Goal: Transaction & Acquisition: Purchase product/service

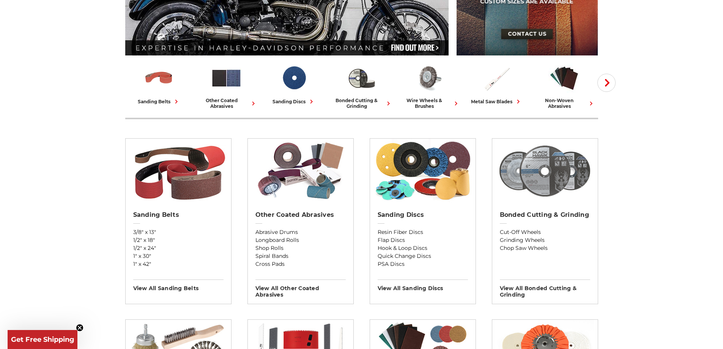
click at [555, 176] on img at bounding box center [545, 171] width 98 height 65
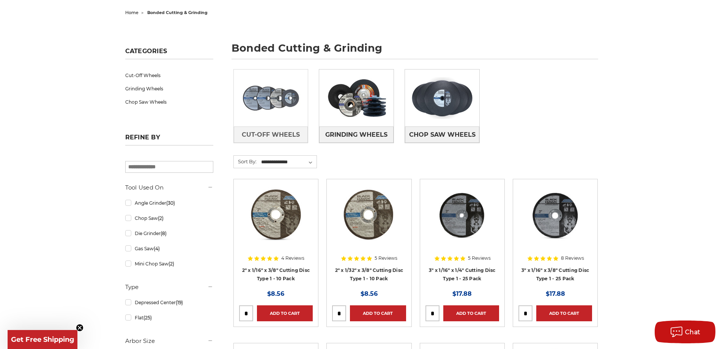
click at [254, 126] on link at bounding box center [271, 97] width 74 height 57
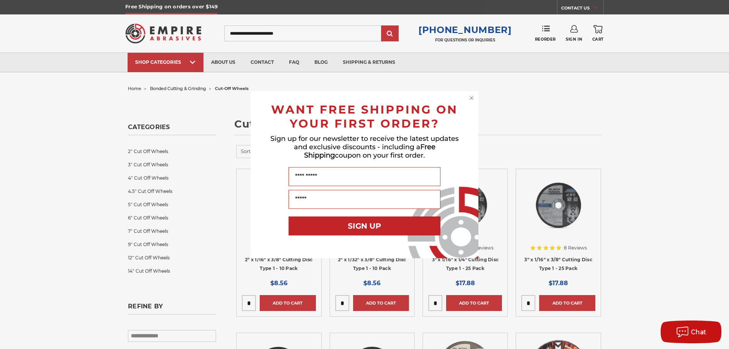
click at [601, 98] on div "Close dialog WANT FREE SHIPPING ON YOUR FIRST ORDER? Sign up for our newsletter…" at bounding box center [364, 174] width 729 height 349
click at [469, 97] on circle "Close dialog" at bounding box center [471, 97] width 7 height 7
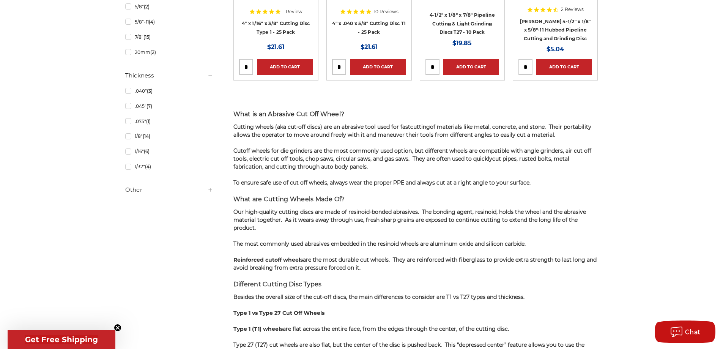
scroll to position [342, 0]
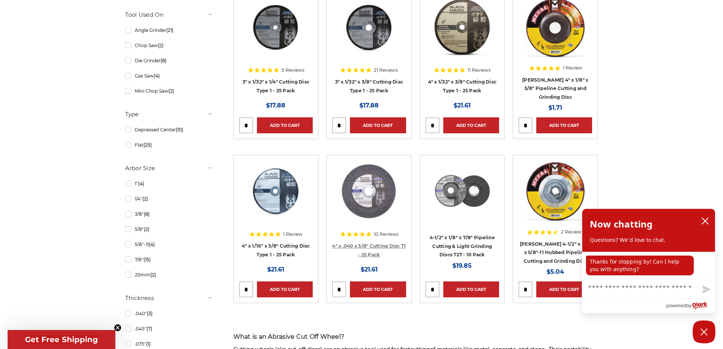
click at [376, 251] on link "4" x .040 x 5/8" Cutting Disc T1 - 25 Pack" at bounding box center [369, 250] width 74 height 14
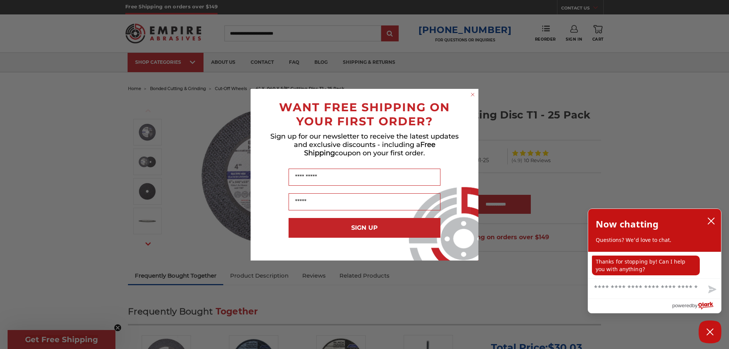
click at [472, 95] on icon "Close dialog" at bounding box center [472, 94] width 3 height 3
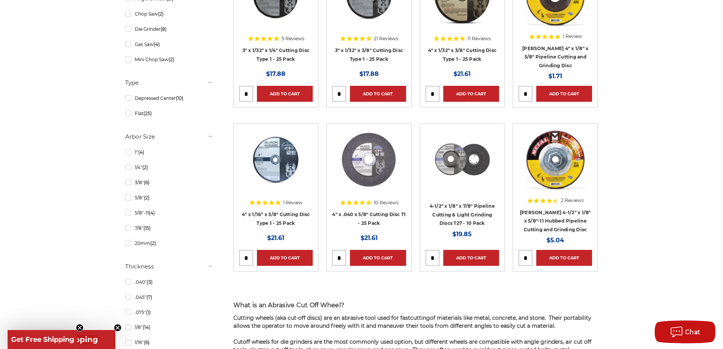
scroll to position [380, 0]
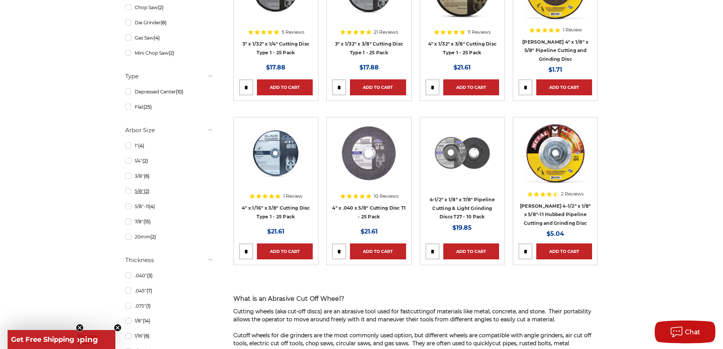
click at [125, 192] on link "5/8" (2)" at bounding box center [169, 191] width 88 height 13
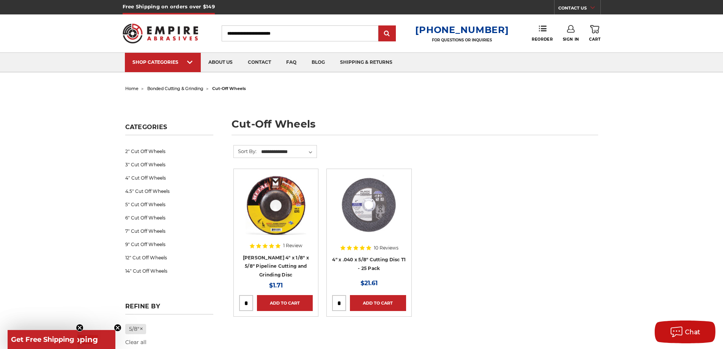
click at [169, 37] on img at bounding box center [161, 34] width 76 height 30
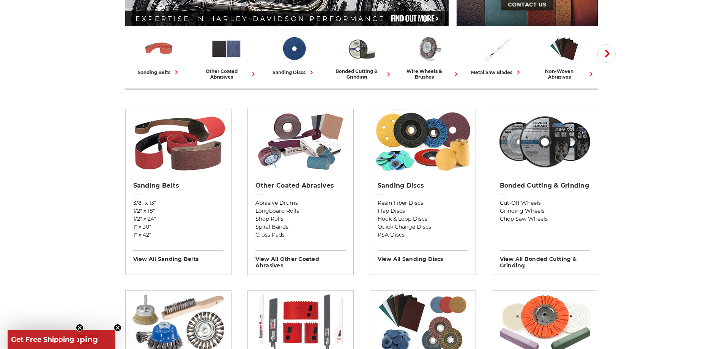
scroll to position [190, 0]
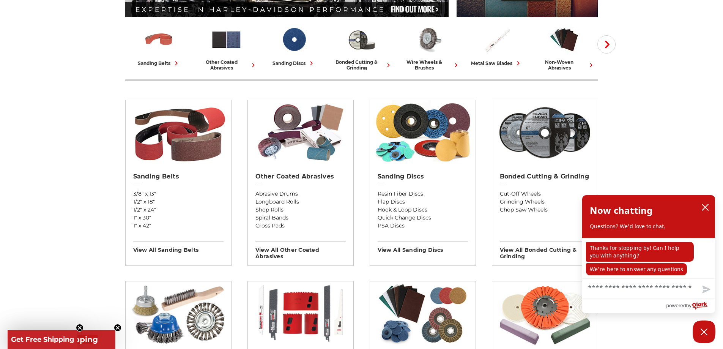
click at [534, 200] on link "Grinding Wheels" at bounding box center [545, 202] width 90 height 8
